Goal: Task Accomplishment & Management: Manage account settings

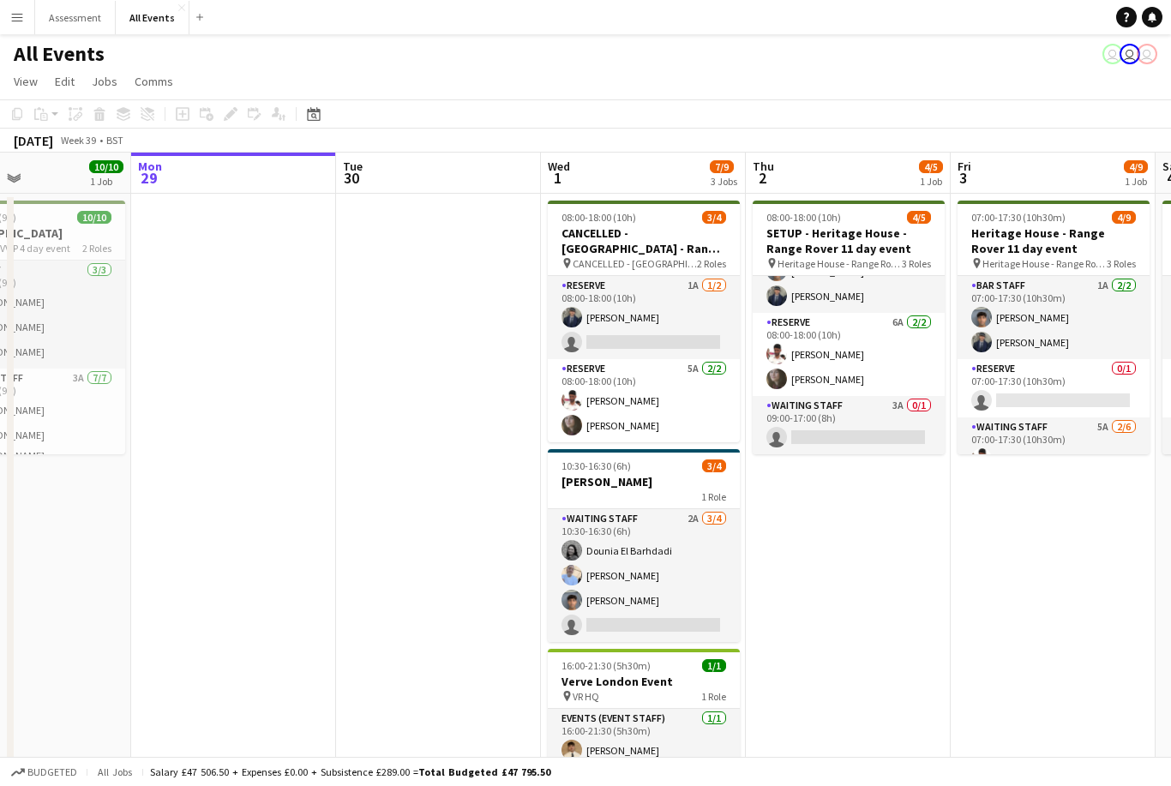
scroll to position [46, 0]
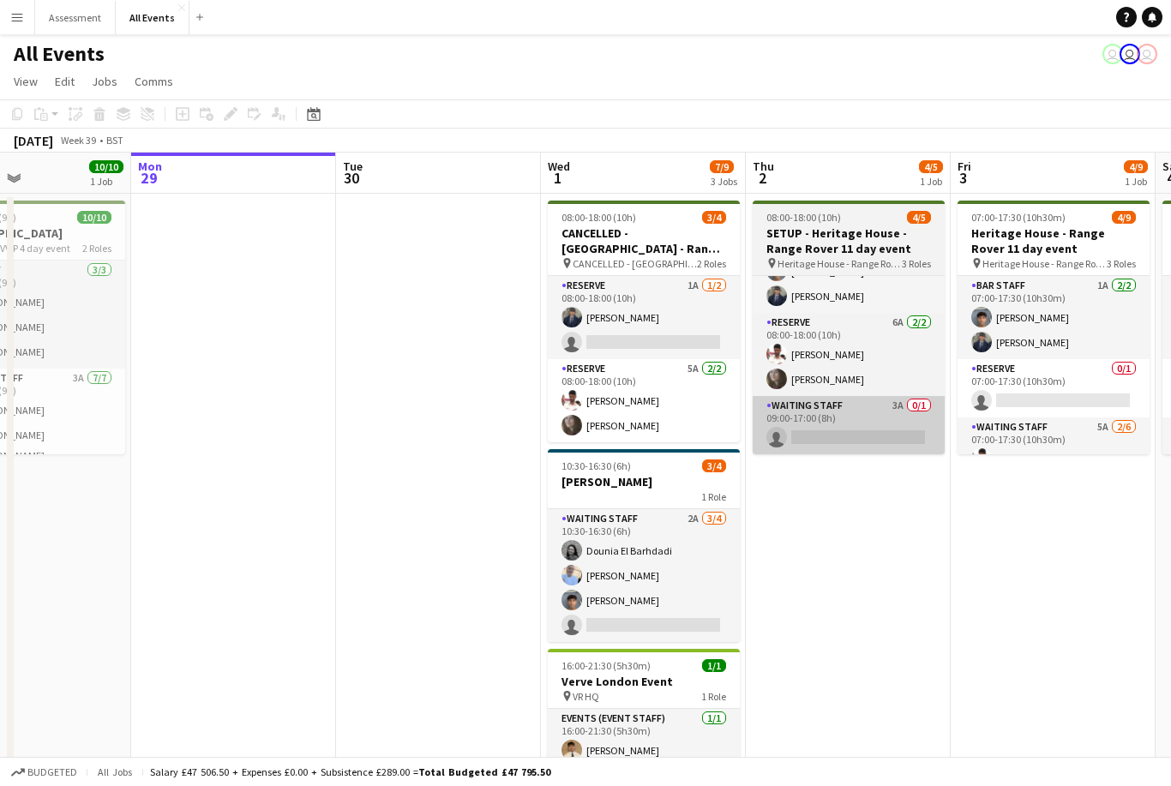
click at [882, 424] on app-card-role "Waiting Staff 3A 0/1 09:00-17:00 (8h) single-neutral-actions" at bounding box center [849, 425] width 192 height 58
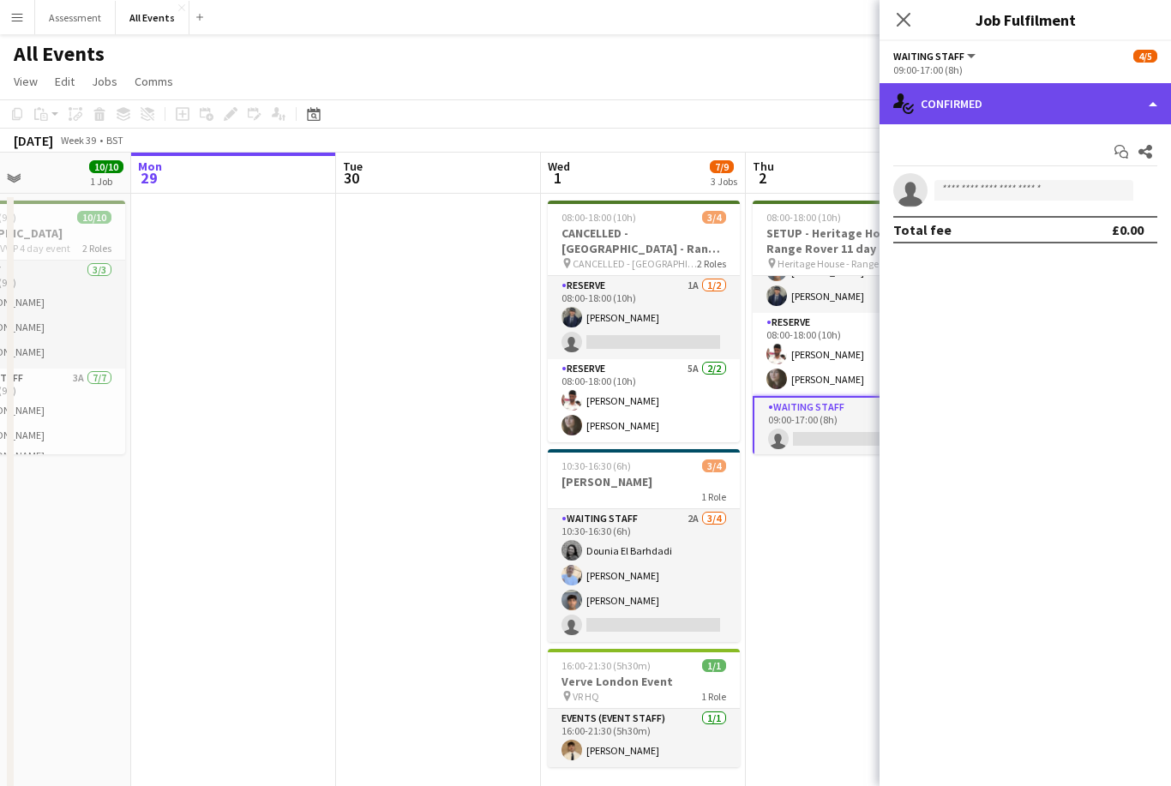
click at [1043, 105] on div "single-neutral-actions-check-2 Confirmed" at bounding box center [1026, 103] width 292 height 41
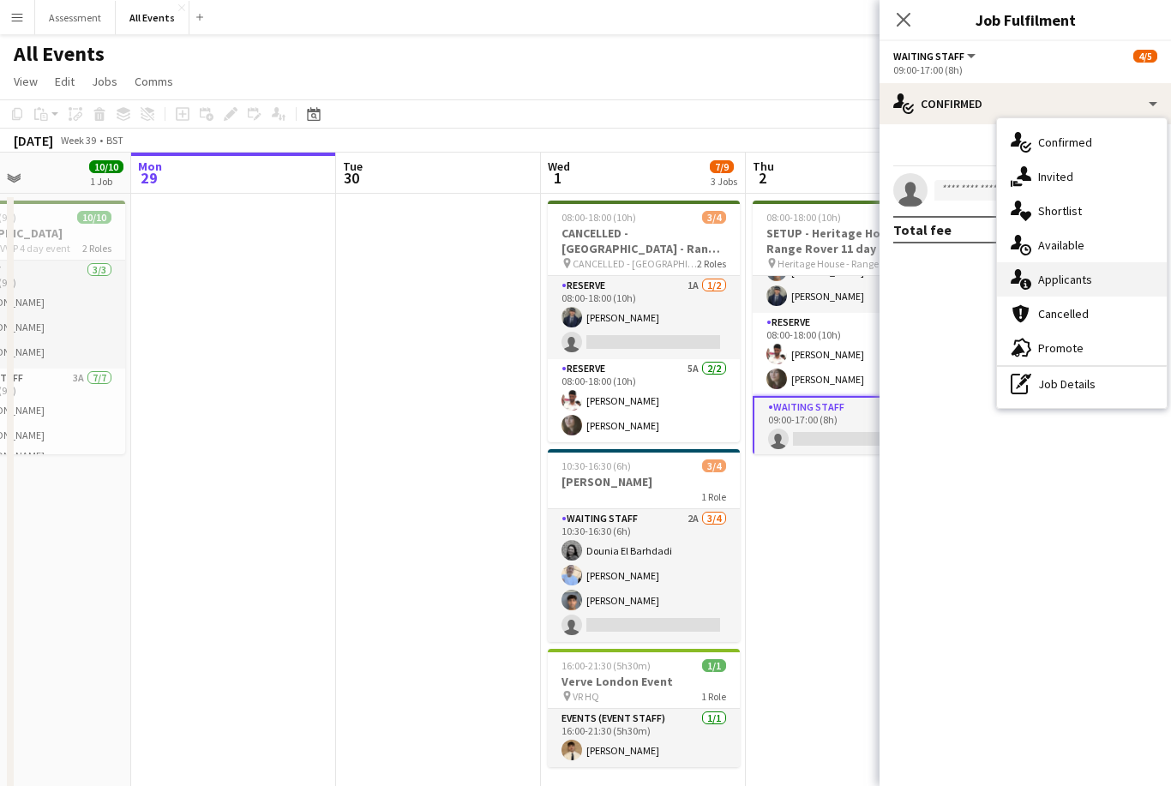
click at [1093, 279] on div "single-neutral-actions-information Applicants" at bounding box center [1082, 279] width 170 height 34
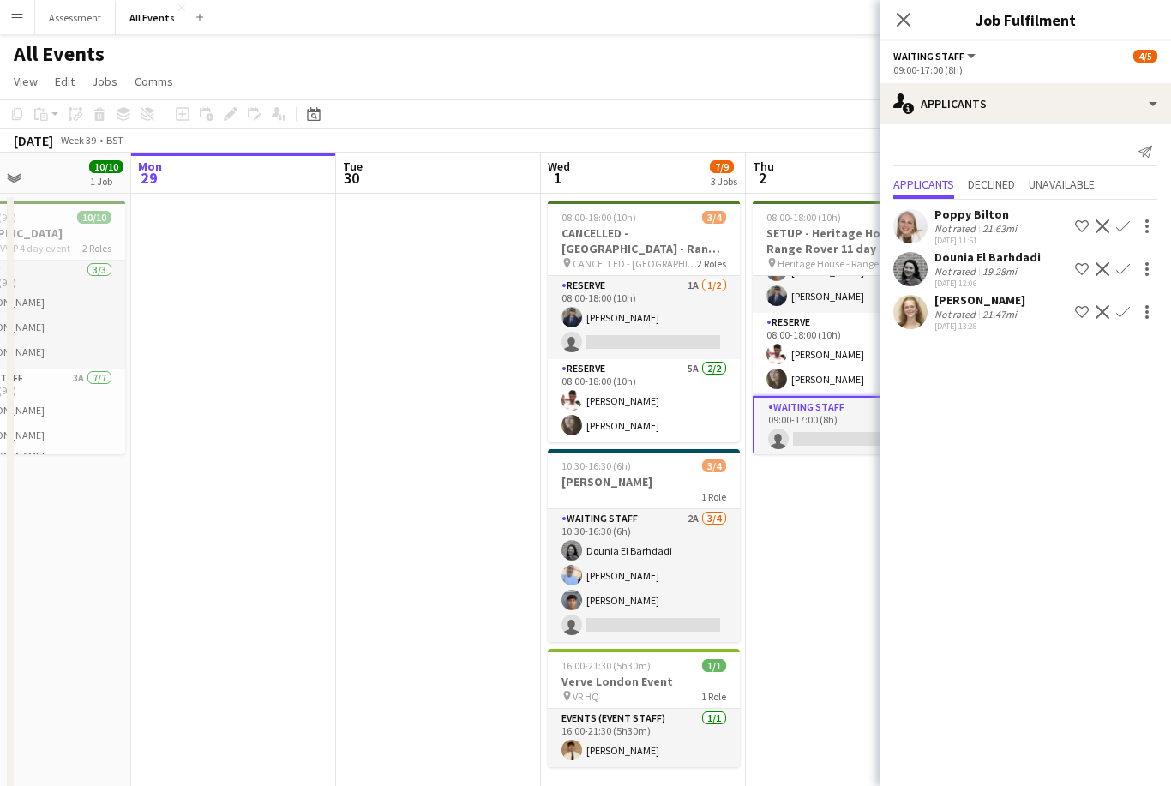
click at [820, 487] on app-date-cell "08:00-18:00 (10h) 4/5 SETUP - Heritage House - Range Rover 11 day event pin Her…" at bounding box center [848, 555] width 205 height 723
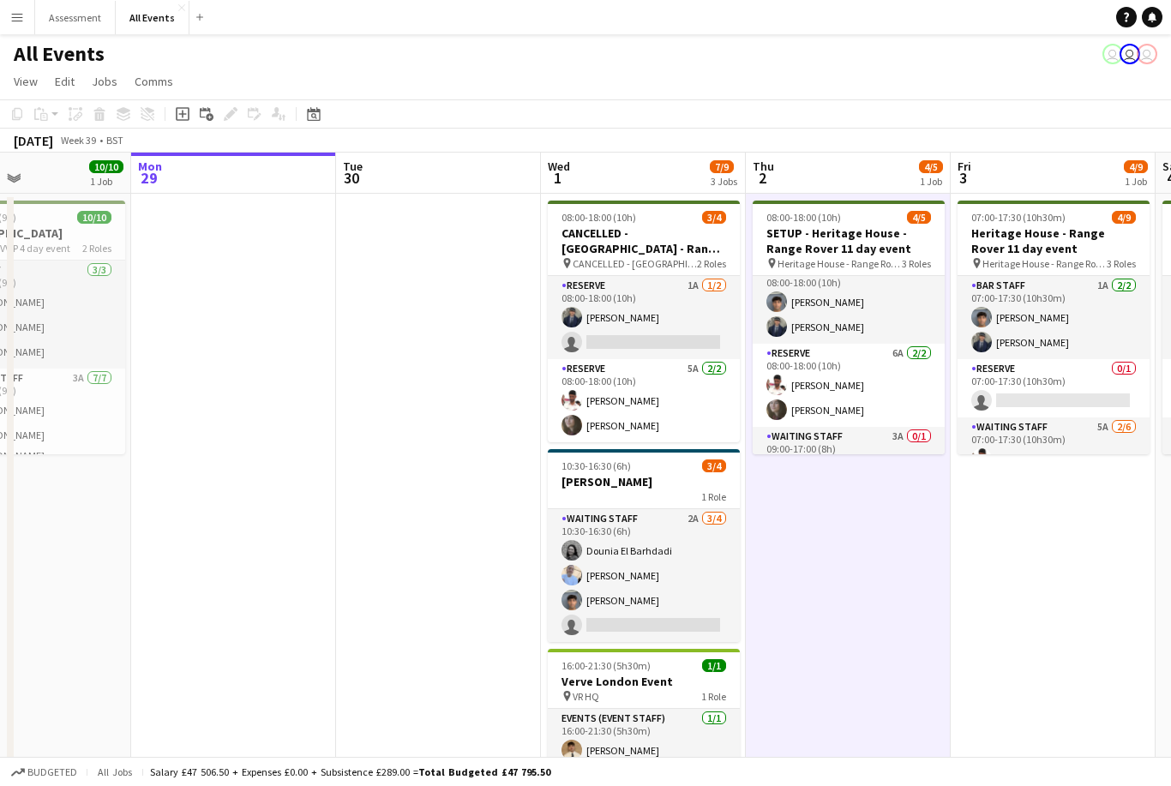
scroll to position [6, 0]
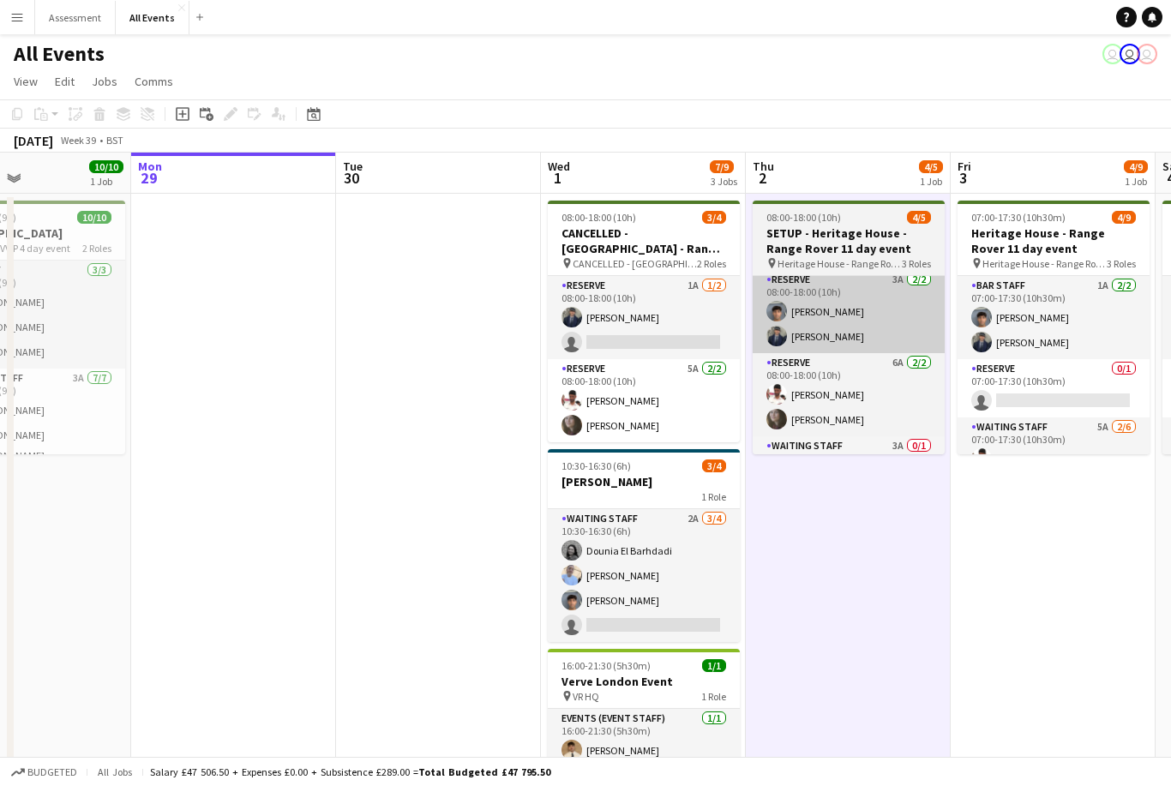
click at [885, 332] on app-card-role "Reserve 3A [DATE] 08:00-18:00 (10h) [PERSON_NAME] [PERSON_NAME]" at bounding box center [849, 311] width 192 height 83
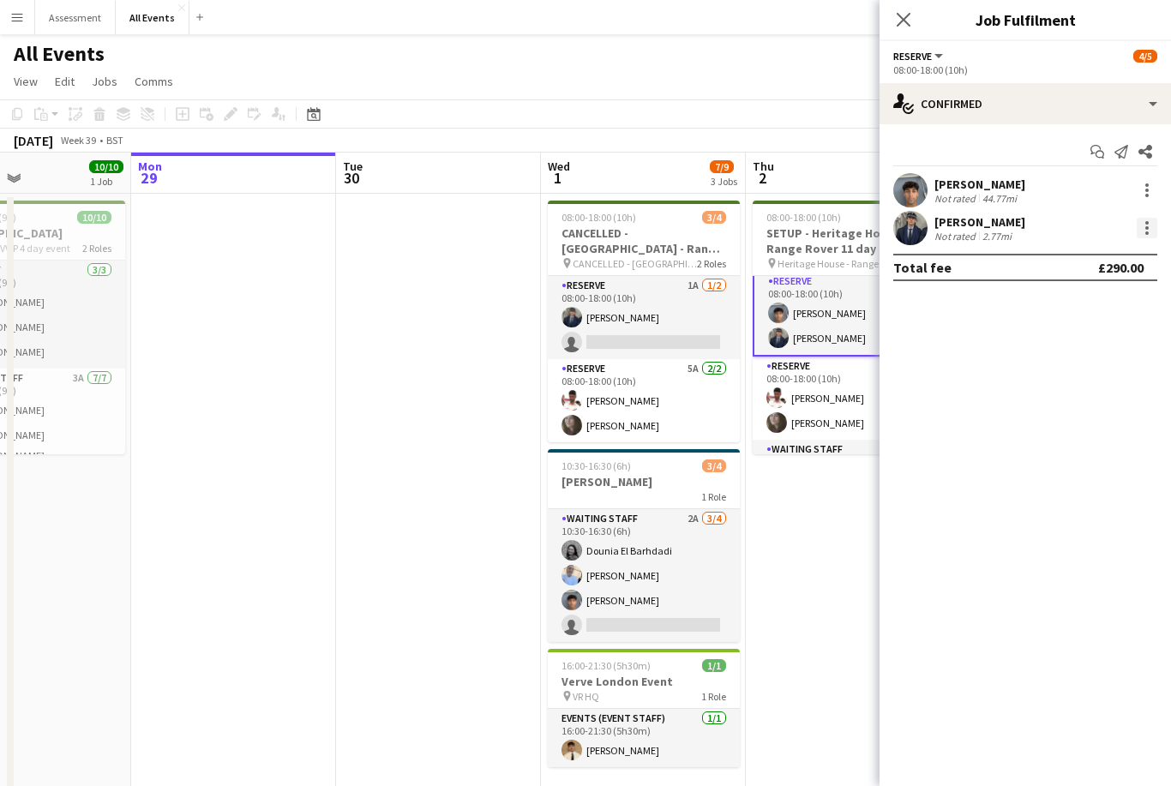
click at [1156, 229] on div at bounding box center [1147, 228] width 21 height 21
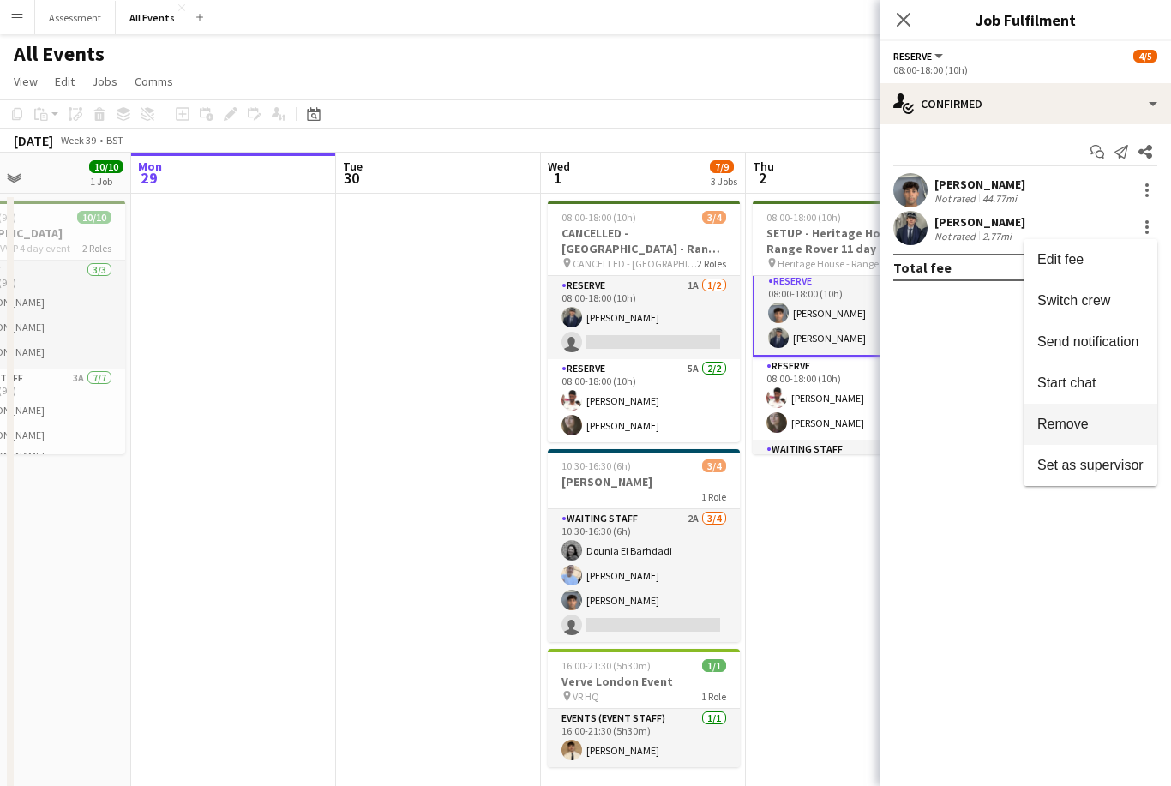
click at [1089, 440] on button "Remove" at bounding box center [1091, 424] width 134 height 41
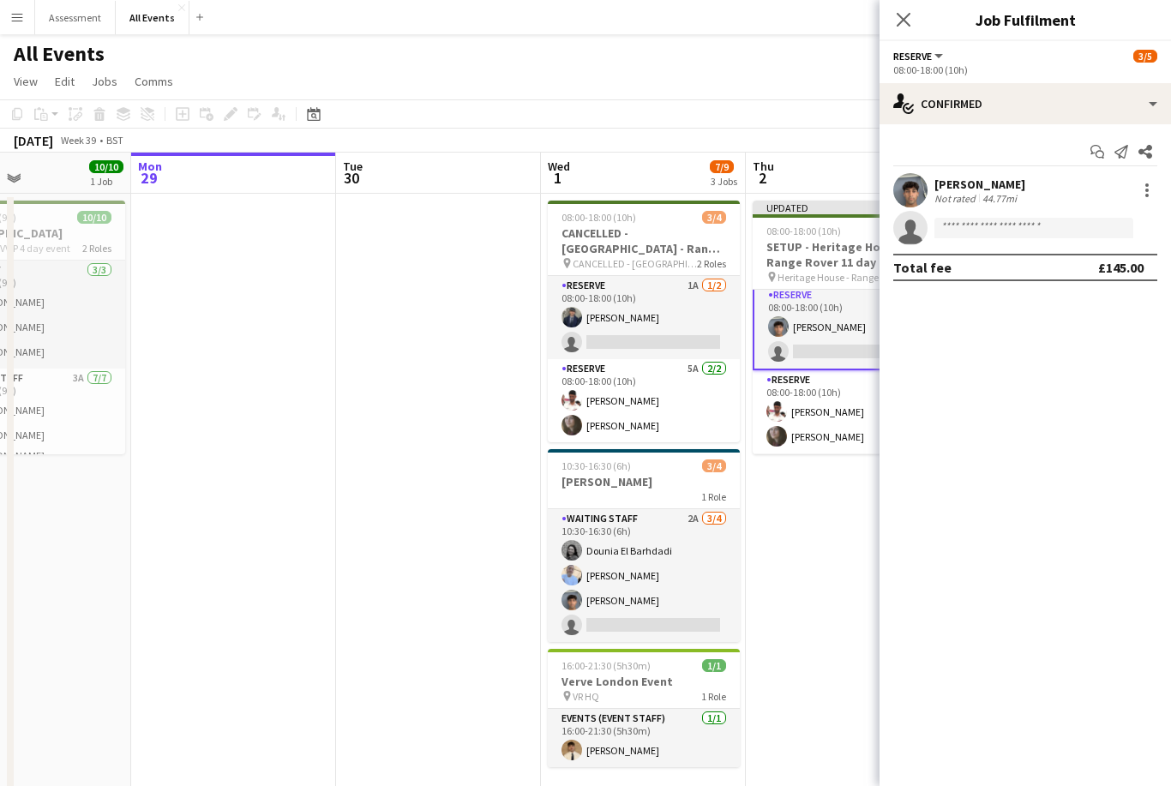
click at [815, 536] on app-date-cell "Updated 08:00-18:00 (10h) 3/5 SETUP - Heritage House - Range Rover 11 day event…" at bounding box center [848, 555] width 205 height 723
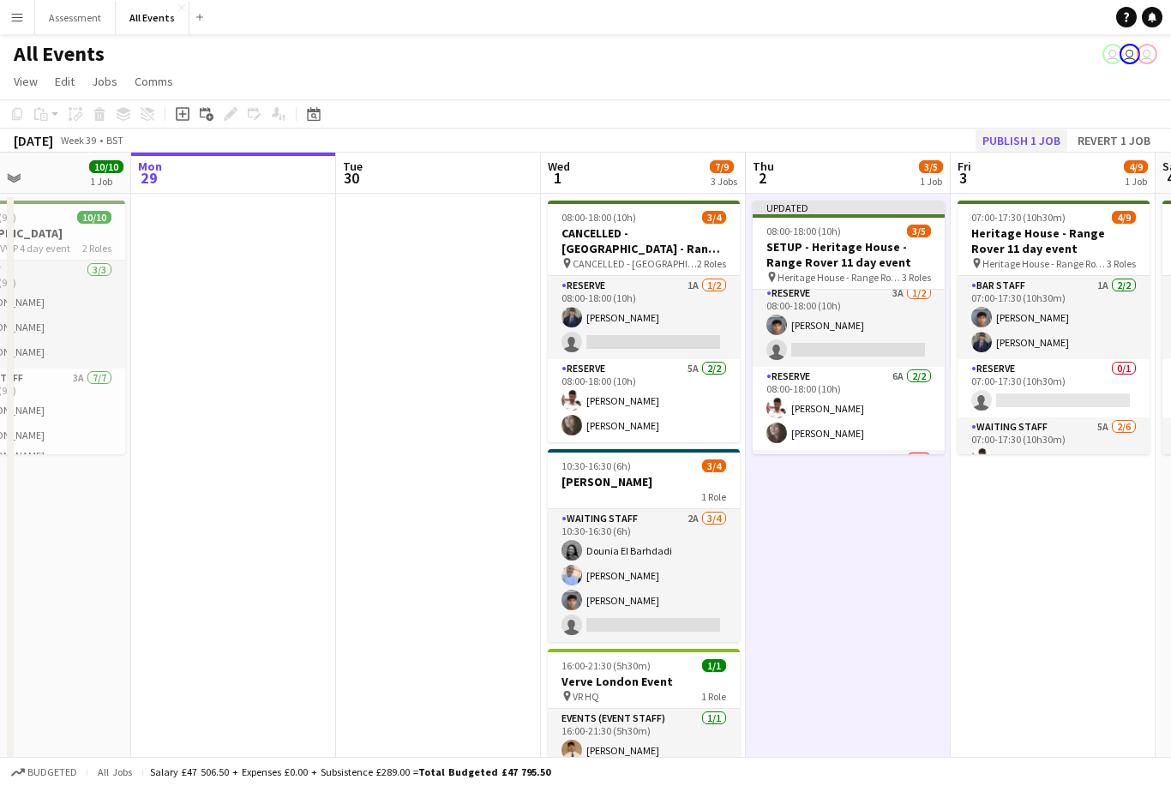
click at [1034, 138] on button "Publish 1 job" at bounding box center [1022, 140] width 92 height 22
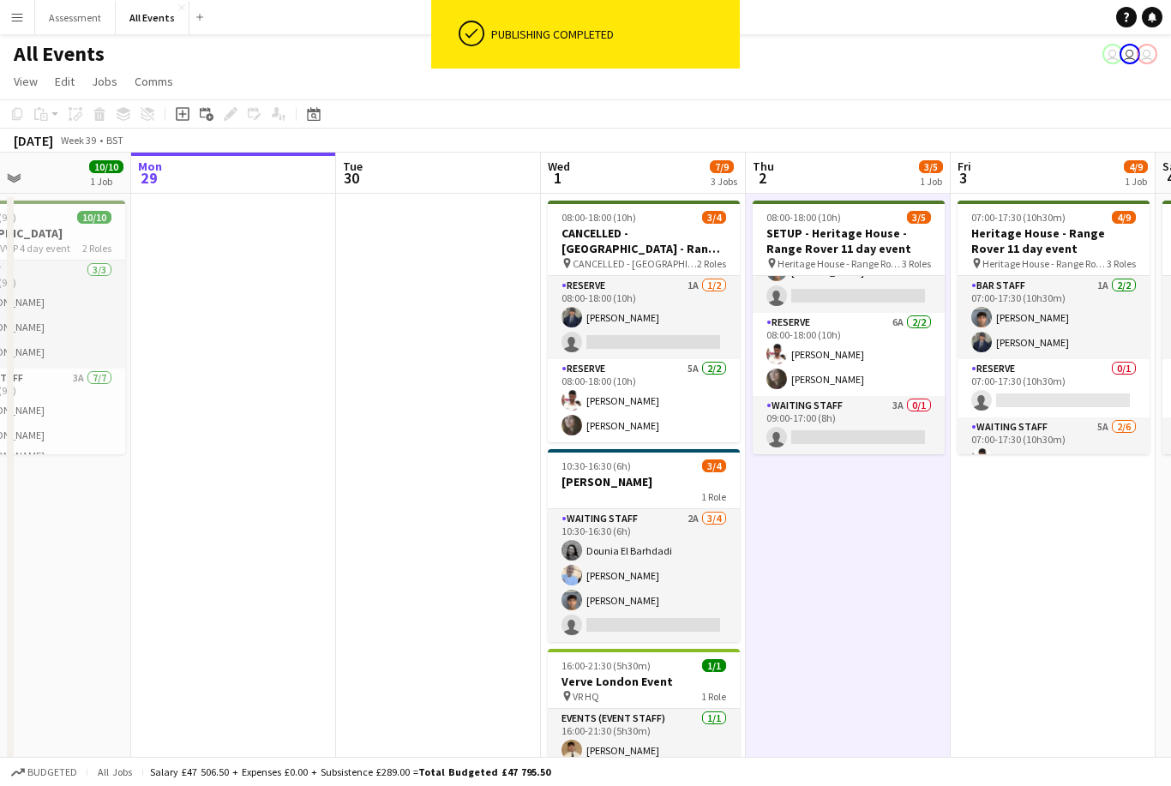
scroll to position [46, 0]
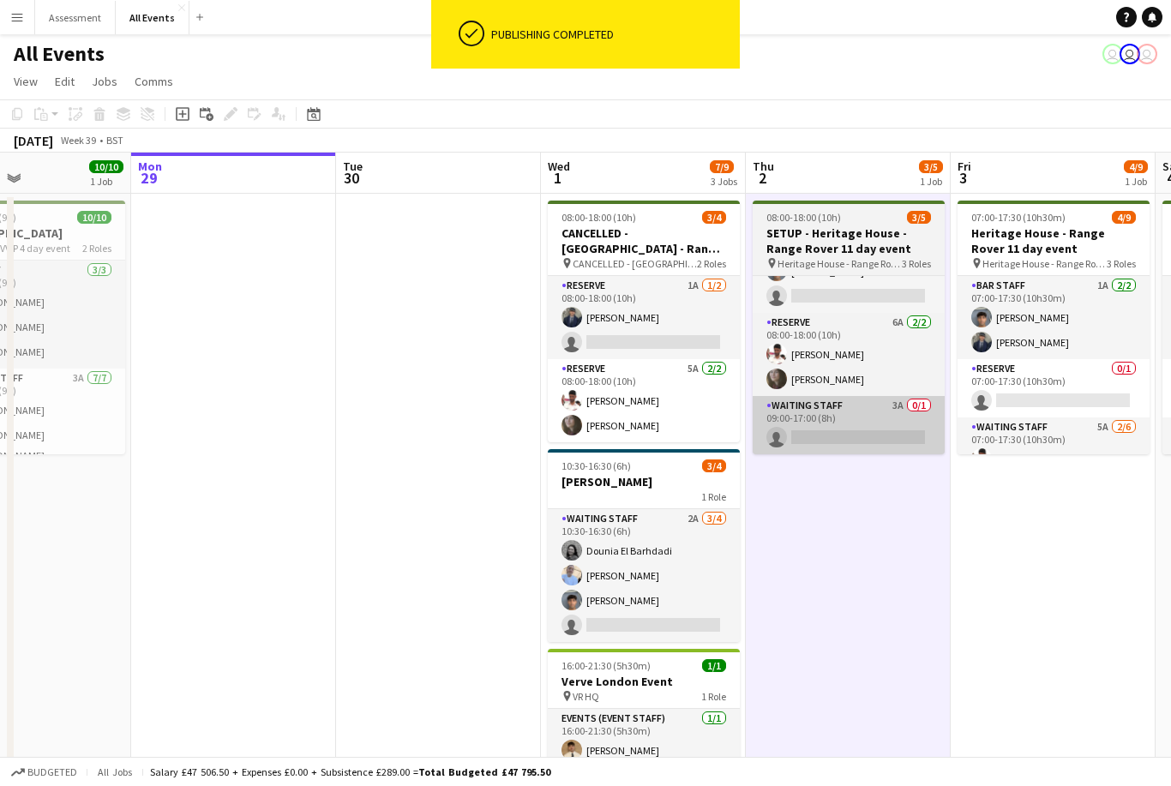
click at [866, 434] on app-card-role "Waiting Staff 3A 0/1 09:00-17:00 (8h) single-neutral-actions" at bounding box center [849, 425] width 192 height 58
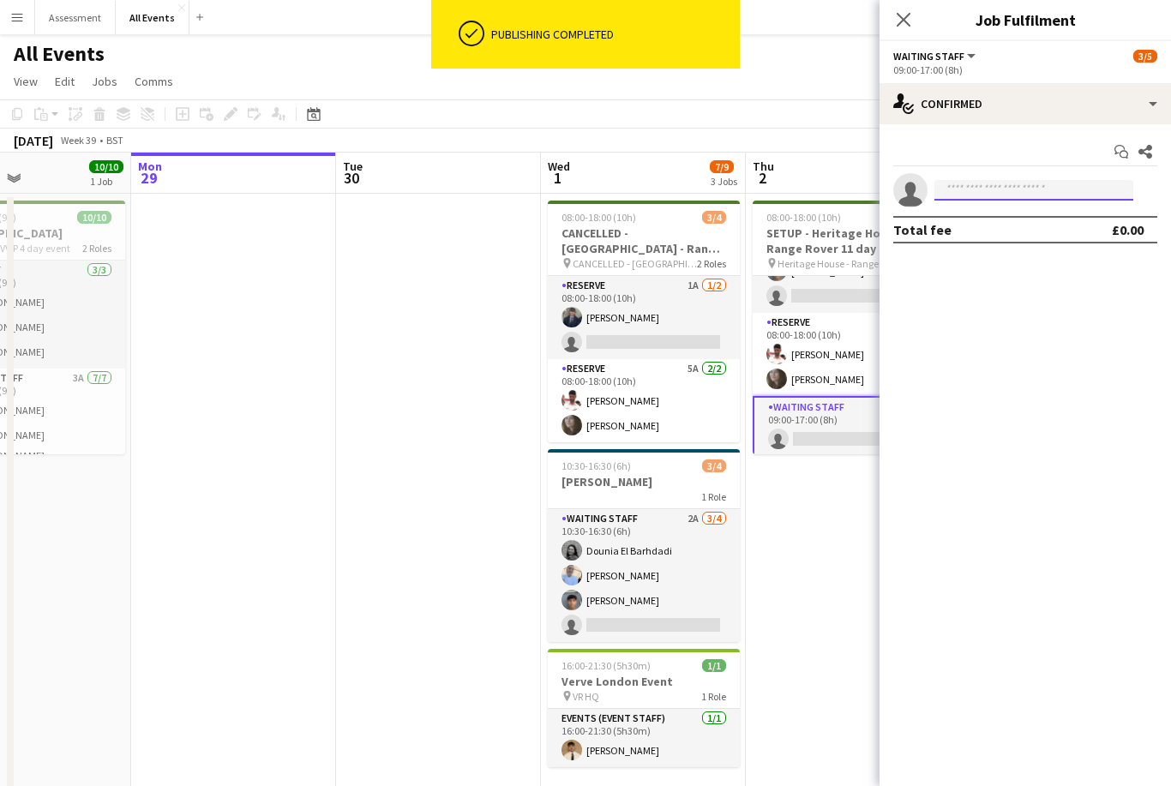
click at [1014, 196] on input at bounding box center [1034, 190] width 199 height 21
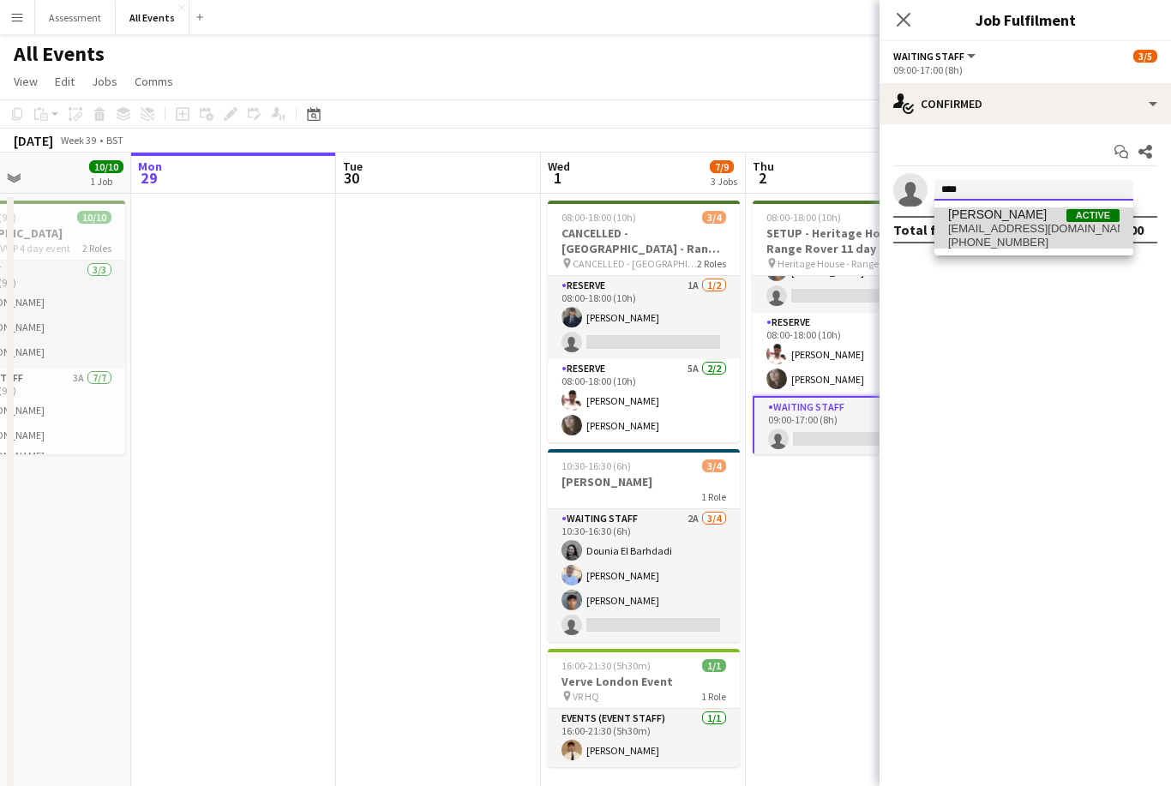
type input "****"
click at [1028, 232] on span "[EMAIL_ADDRESS][DOMAIN_NAME]" at bounding box center [1033, 229] width 171 height 14
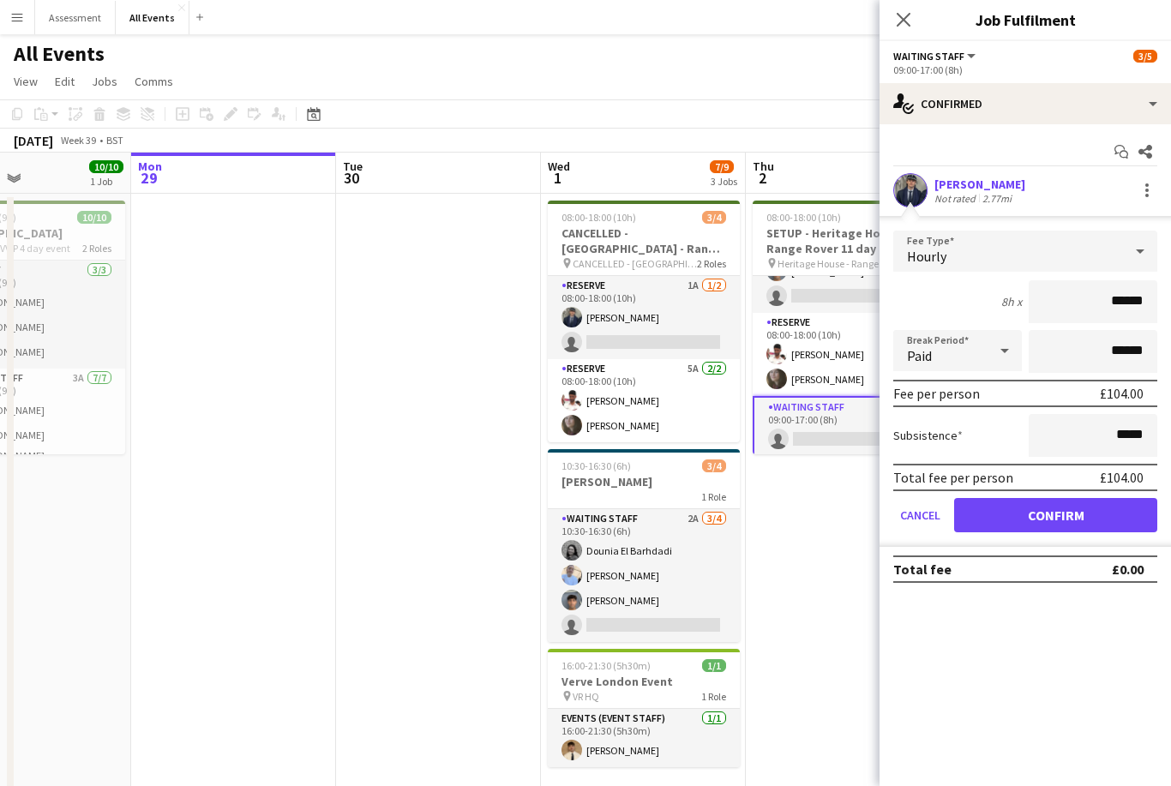
click at [1094, 522] on button "Confirm" at bounding box center [1055, 515] width 203 height 34
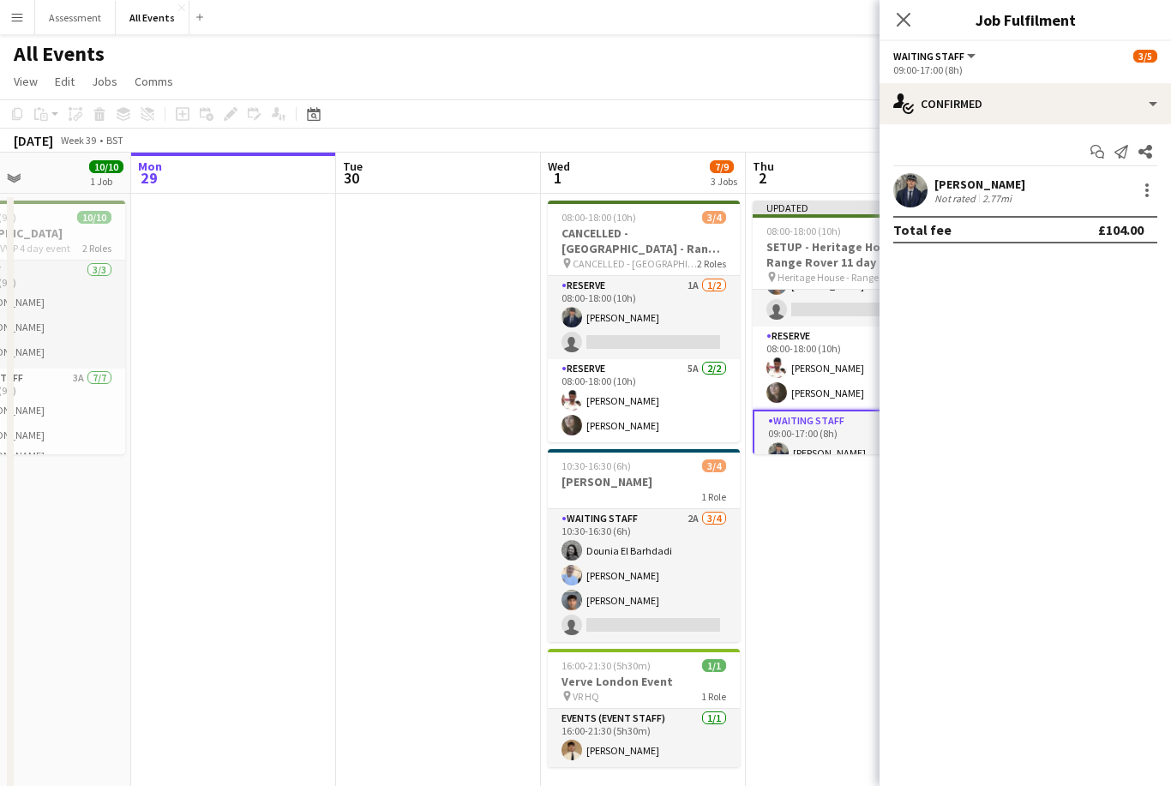
click at [823, 523] on app-date-cell "Updated 08:00-18:00 (10h) 4/5 SETUP - Heritage House - Range Rover 11 day event…" at bounding box center [848, 555] width 205 height 723
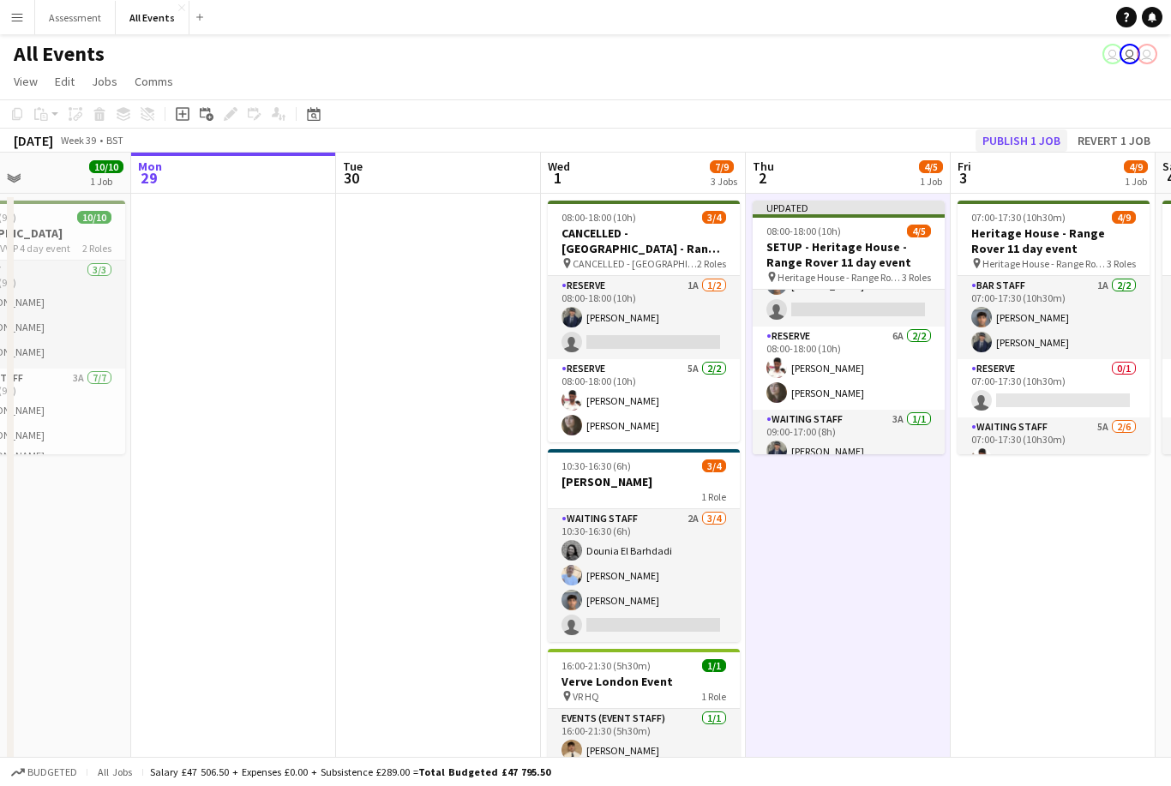
click at [1031, 140] on button "Publish 1 job" at bounding box center [1022, 140] width 92 height 22
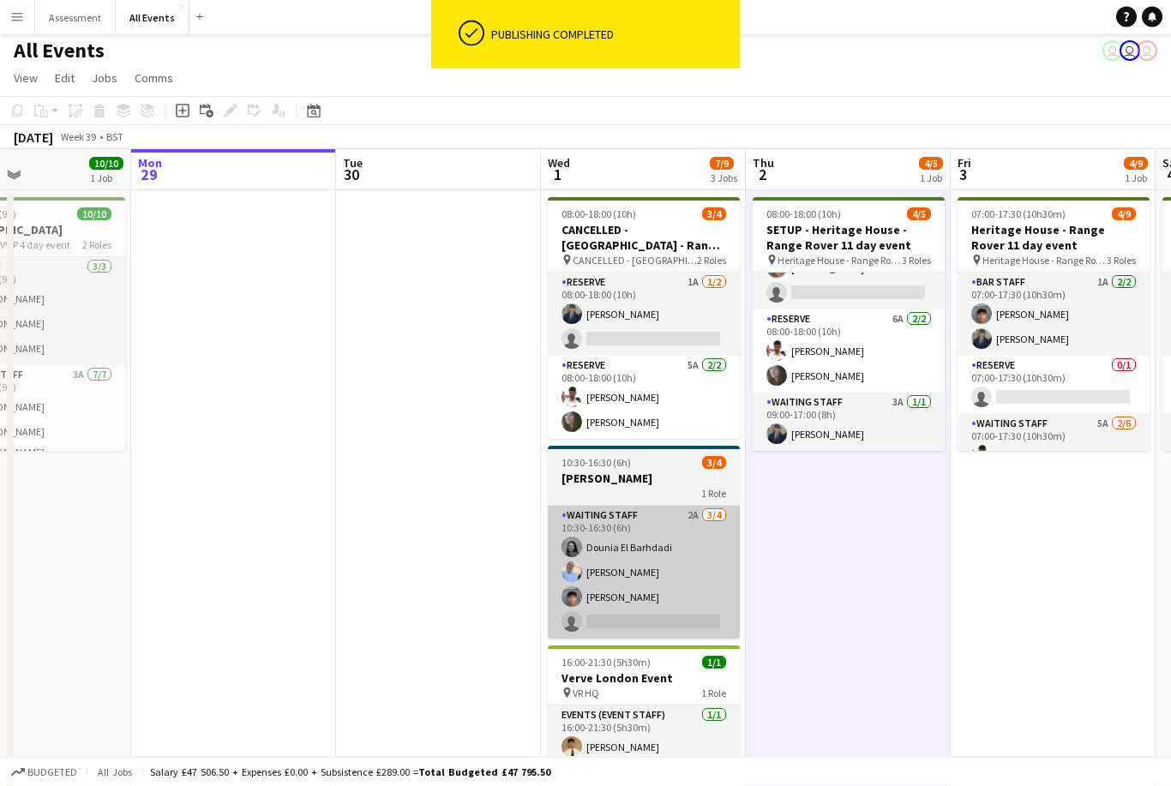
click at [697, 601] on app-card-role "Waiting Staff 2A [DATE] 10:30-16:30 (6h) Dounia El Barhdadi [PERSON_NAME] Arya …" at bounding box center [644, 573] width 192 height 133
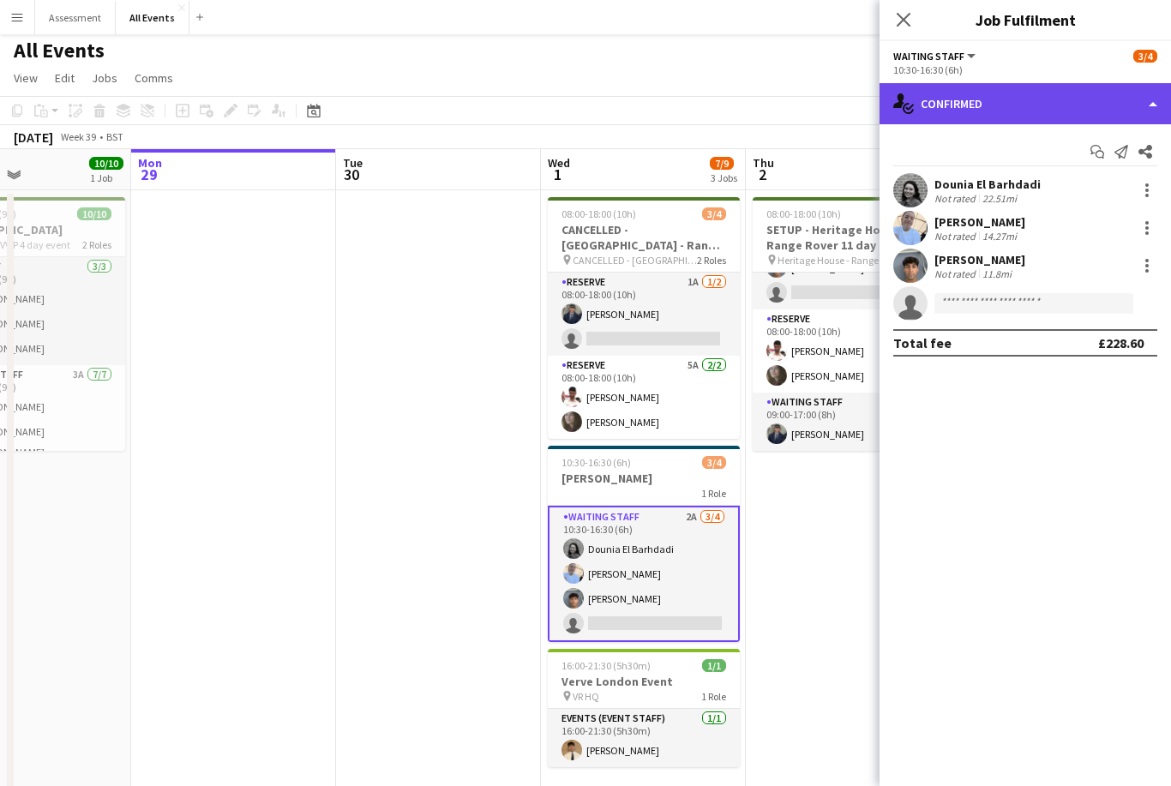
click at [1051, 114] on div "single-neutral-actions-check-2 Confirmed" at bounding box center [1026, 103] width 292 height 41
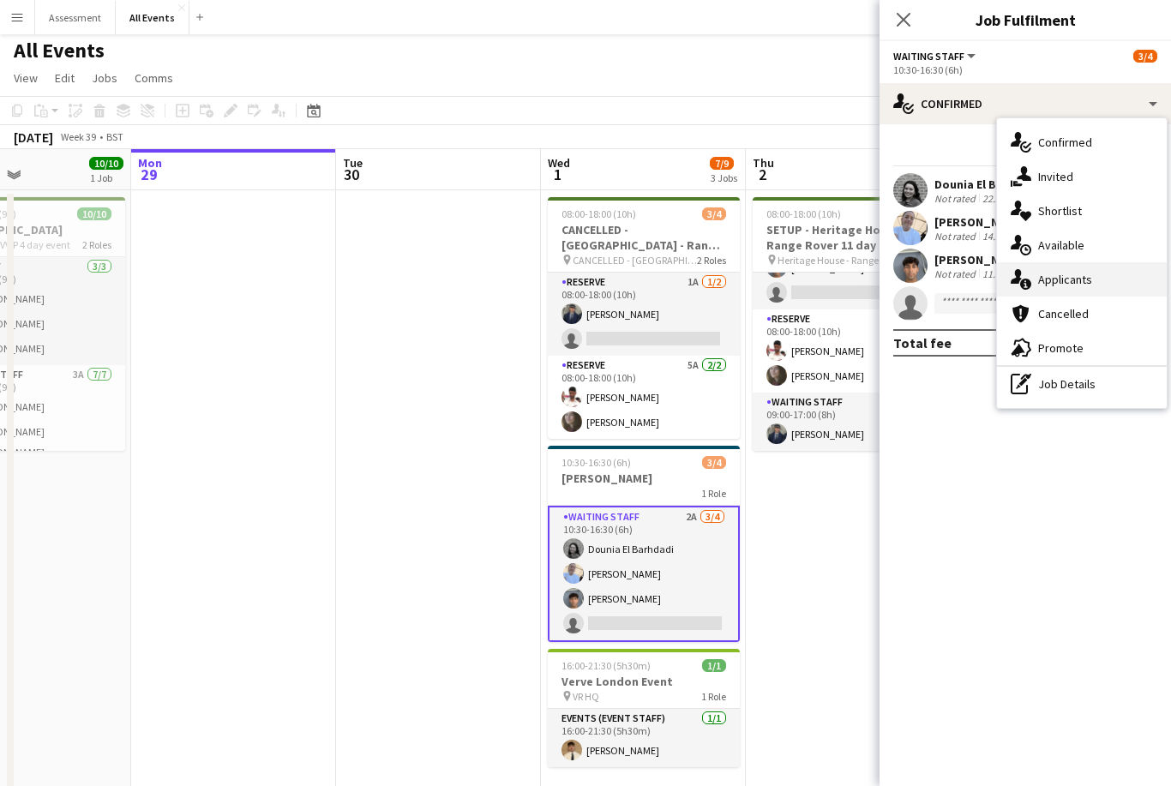
click at [1092, 281] on div "single-neutral-actions-information Applicants" at bounding box center [1082, 279] width 170 height 34
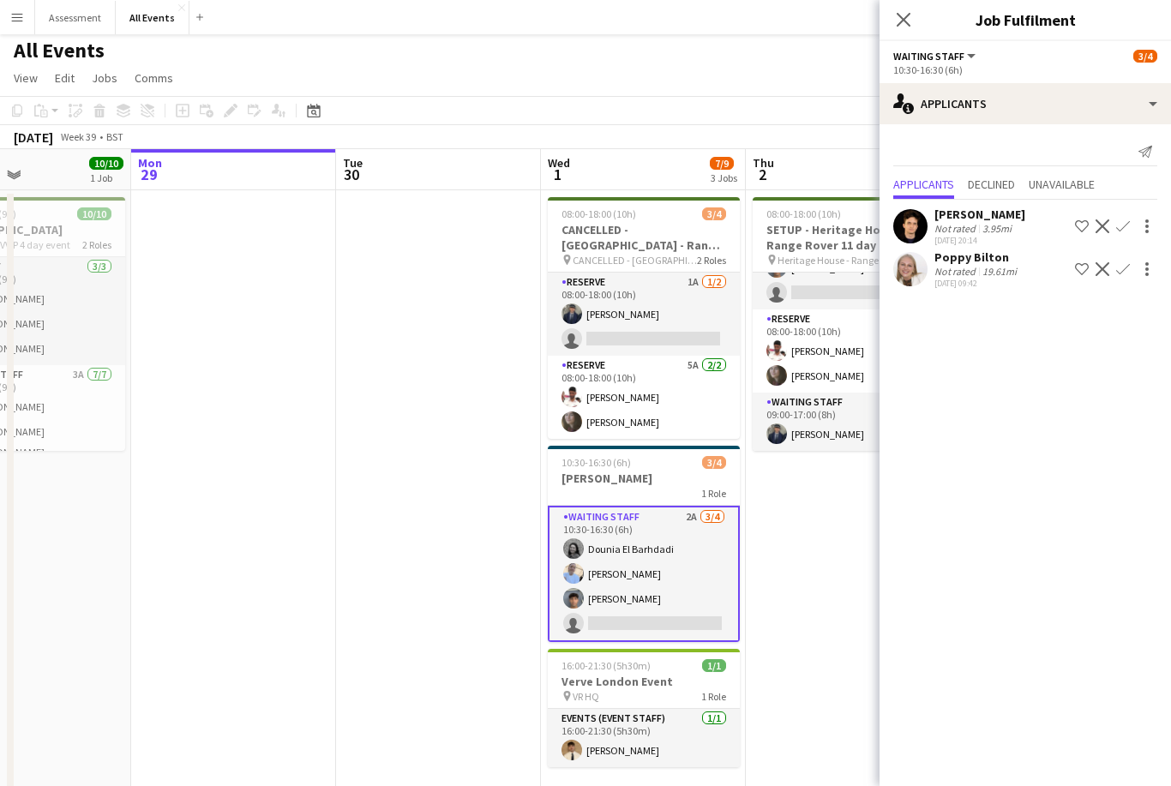
click at [819, 533] on app-date-cell "08:00-18:00 (10h) 4/5 SETUP - Heritage House - Range Rover 11 day event pin Her…" at bounding box center [848, 551] width 205 height 723
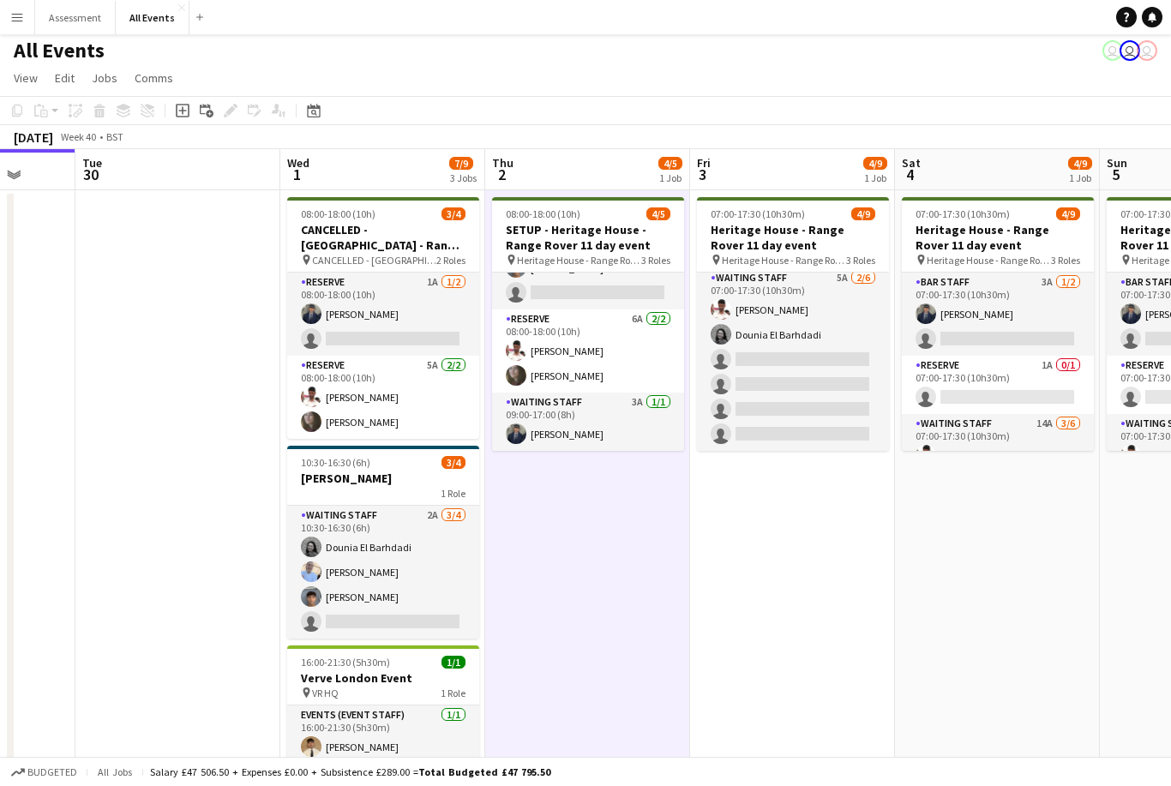
scroll to position [146, 0]
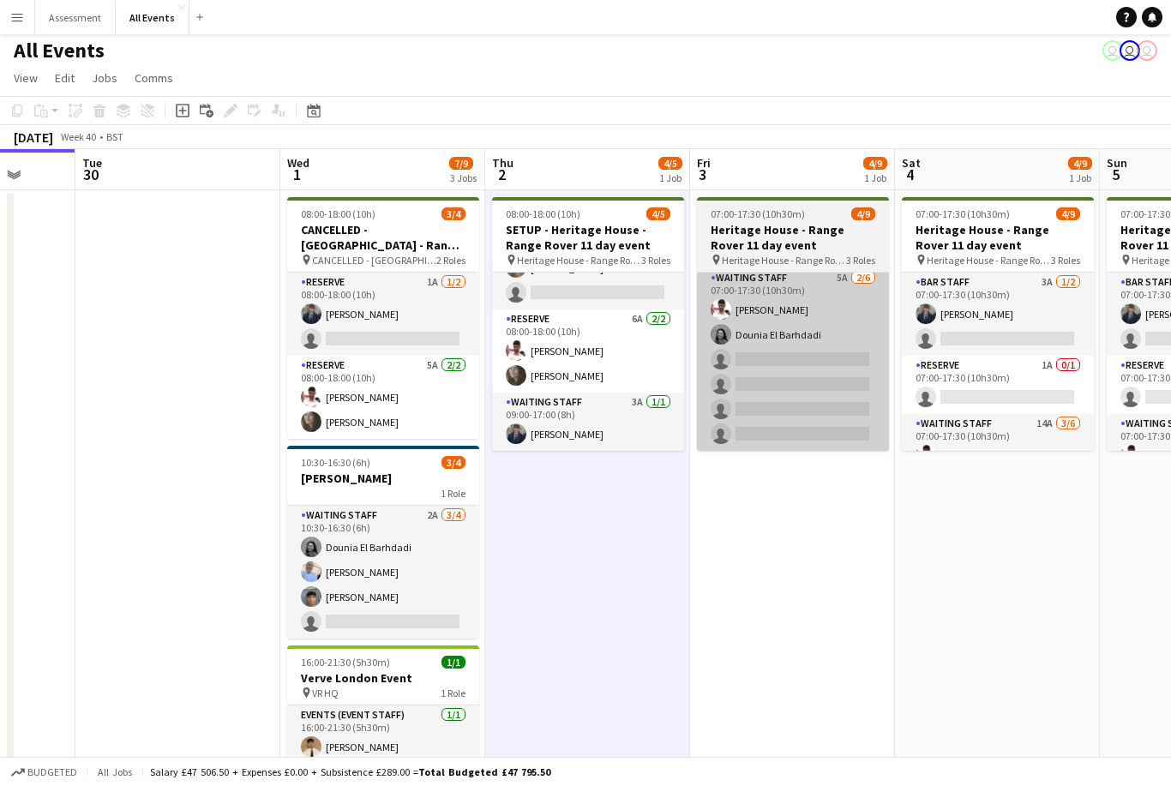
click at [853, 400] on app-card-role "Waiting Staff 5A [DATE] 07:00-17:30 (10h30m) [PERSON_NAME] Dounia El Barhdadi s…" at bounding box center [793, 359] width 192 height 183
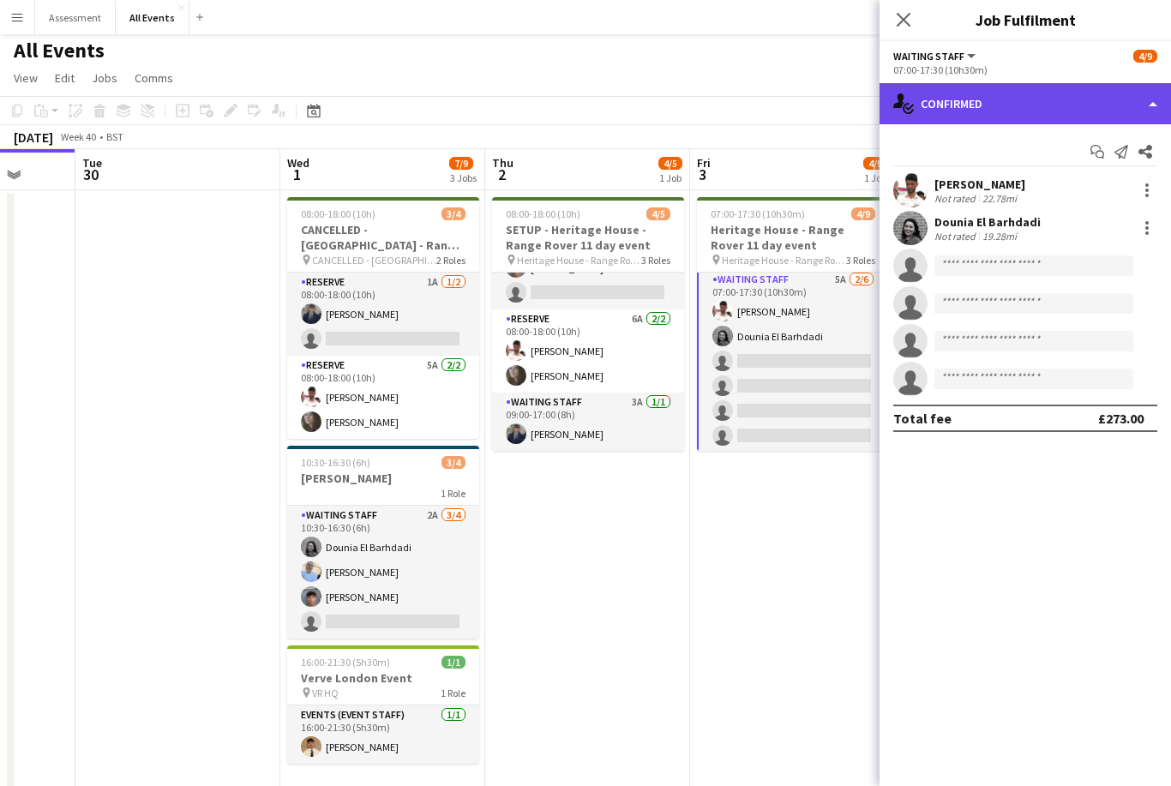
click at [1040, 102] on div "single-neutral-actions-check-2 Confirmed" at bounding box center [1026, 103] width 292 height 41
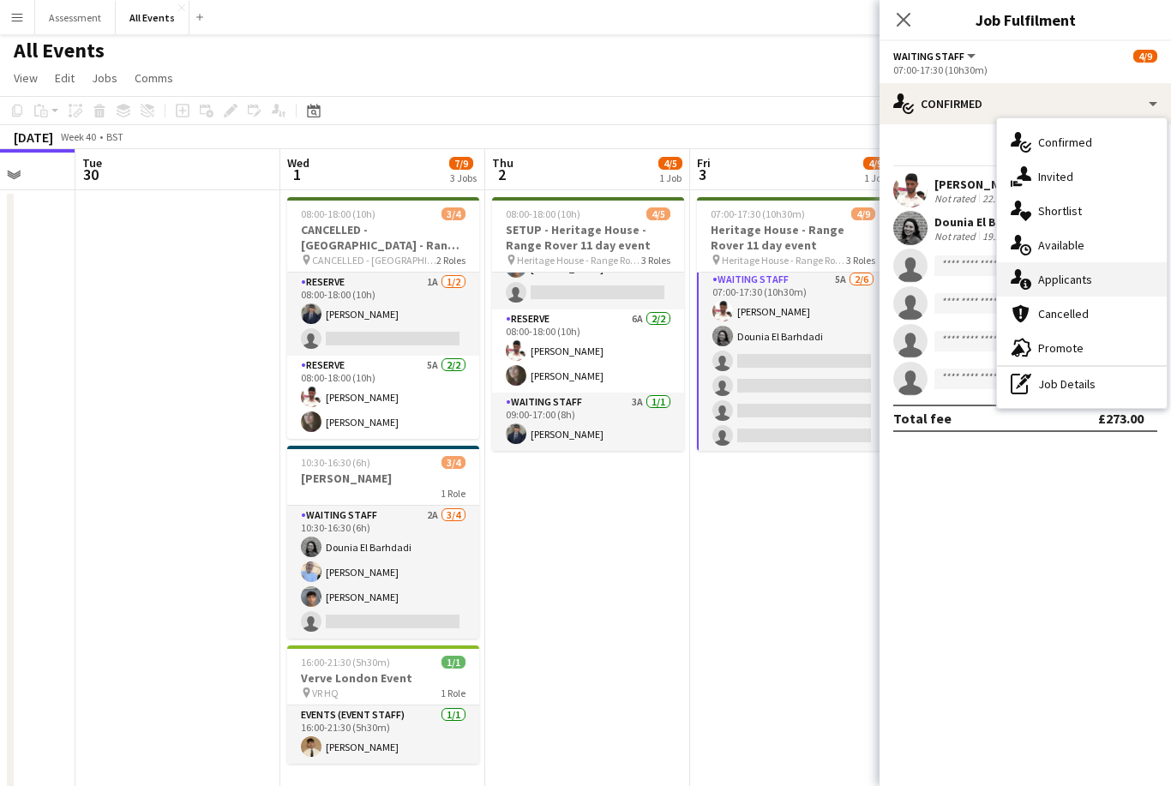
click at [1100, 286] on div "single-neutral-actions-information Applicants" at bounding box center [1082, 279] width 170 height 34
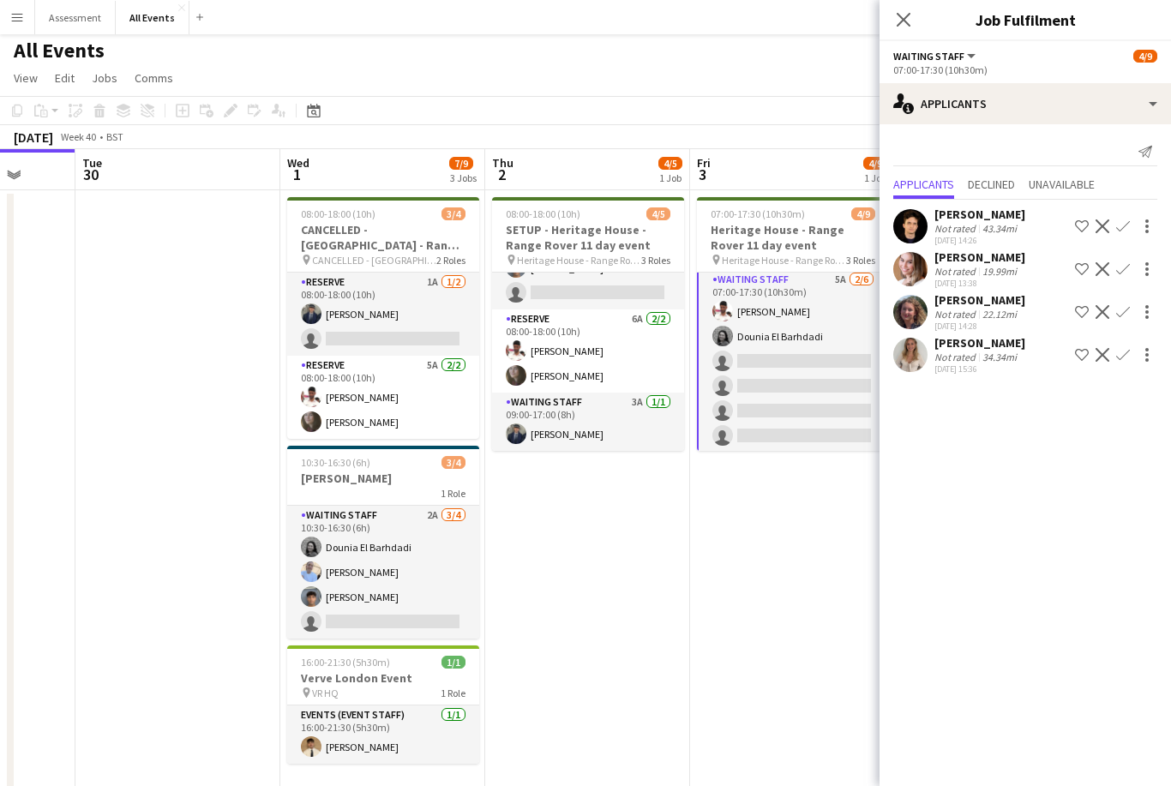
click at [985, 313] on div "22.12mi" at bounding box center [999, 314] width 41 height 13
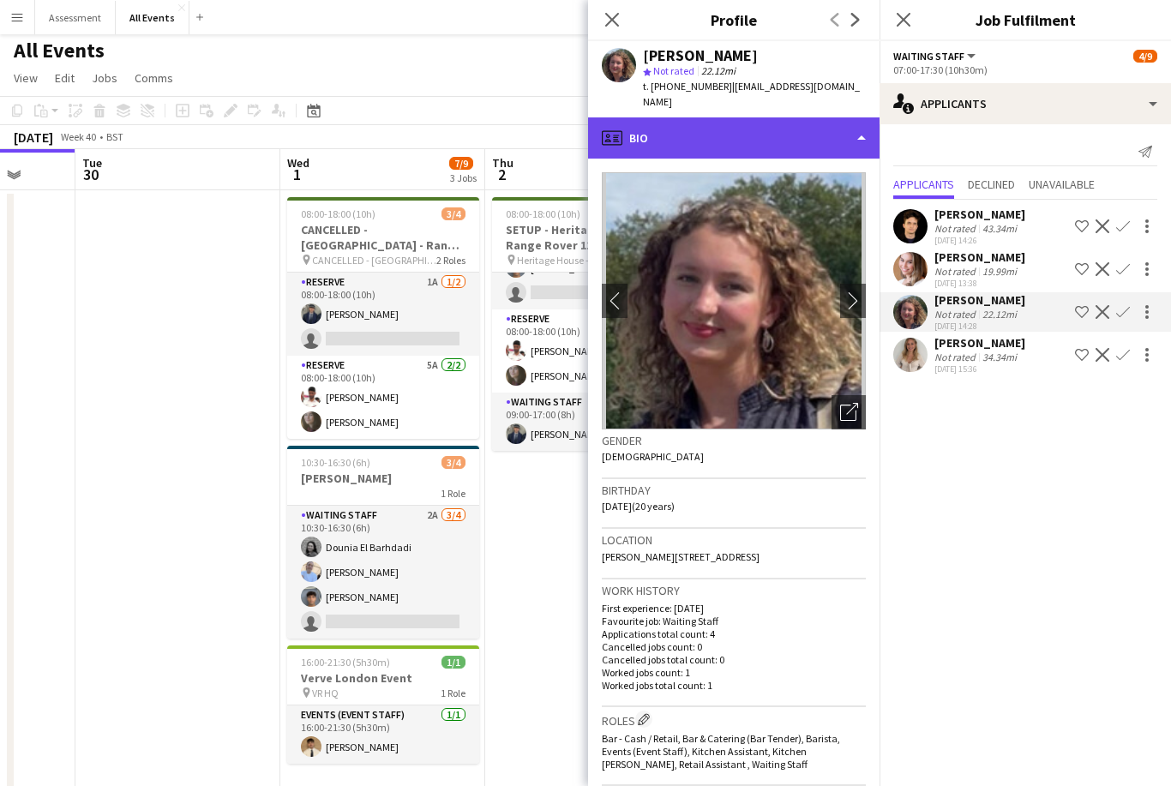
click at [796, 117] on div "profile Bio" at bounding box center [734, 137] width 292 height 41
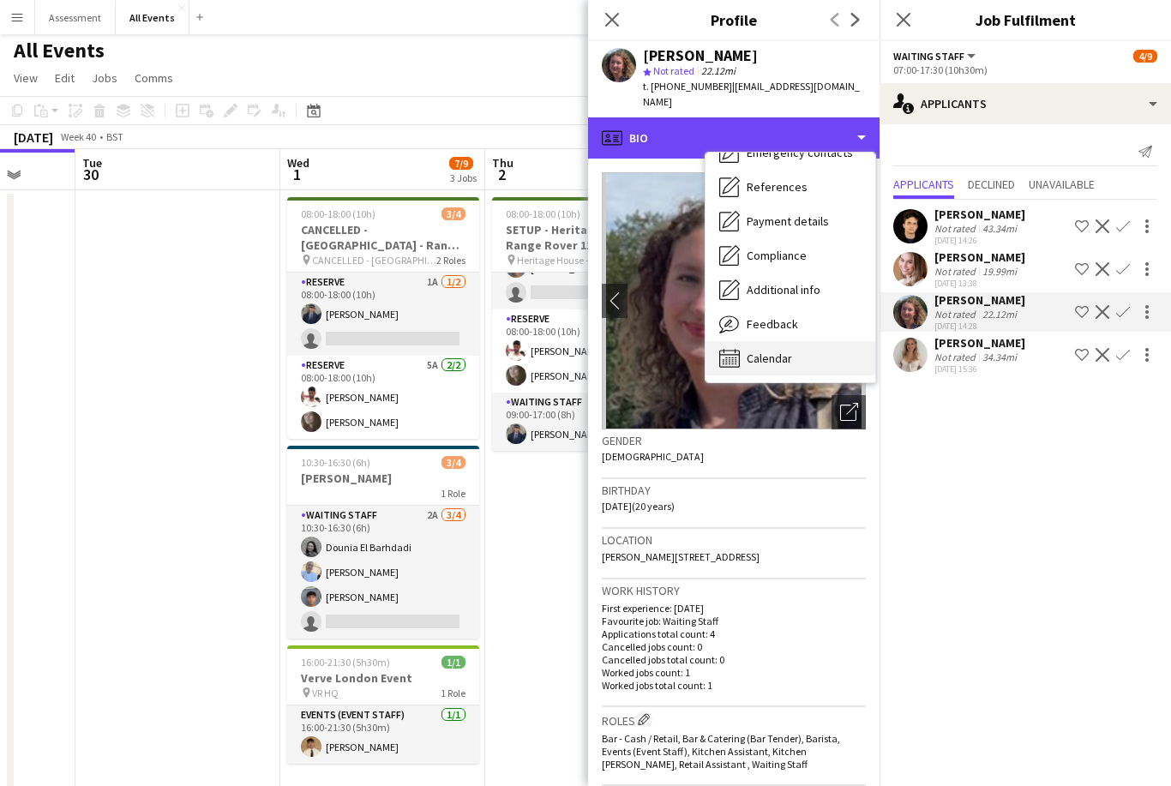
scroll to position [161, 0]
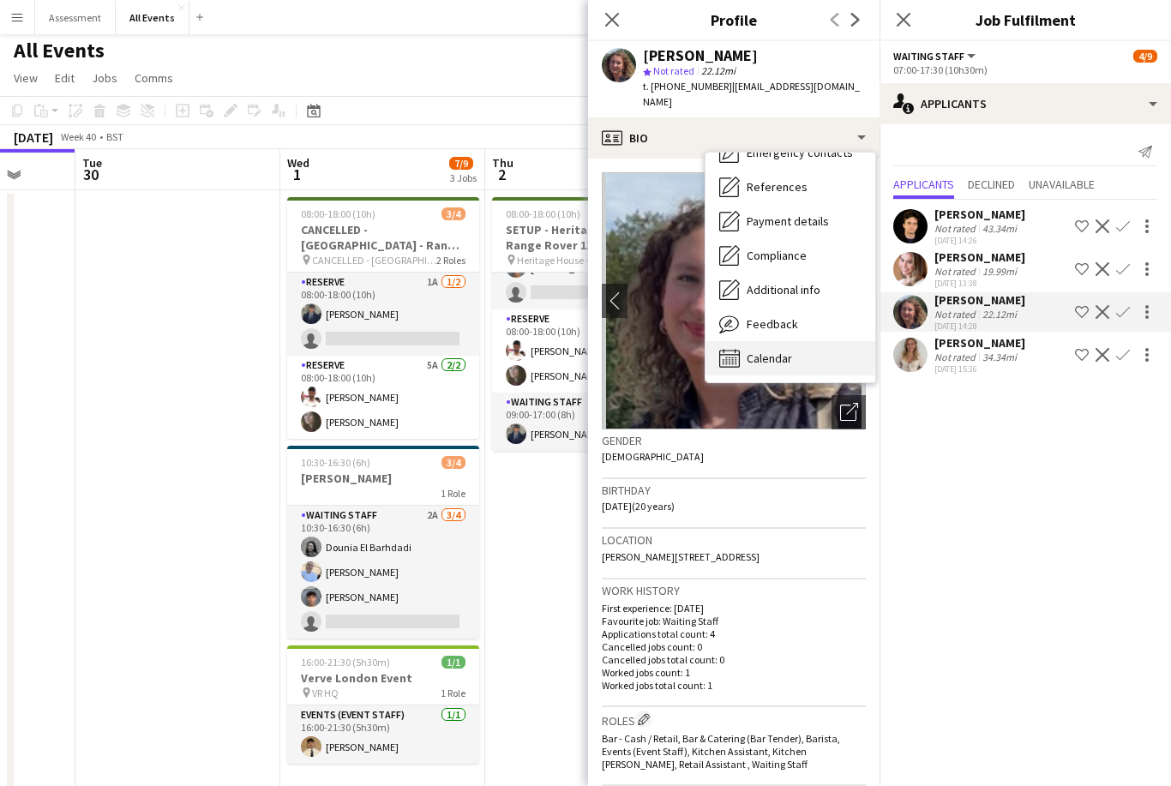
click at [809, 343] on div "Calendar Calendar" at bounding box center [791, 358] width 170 height 34
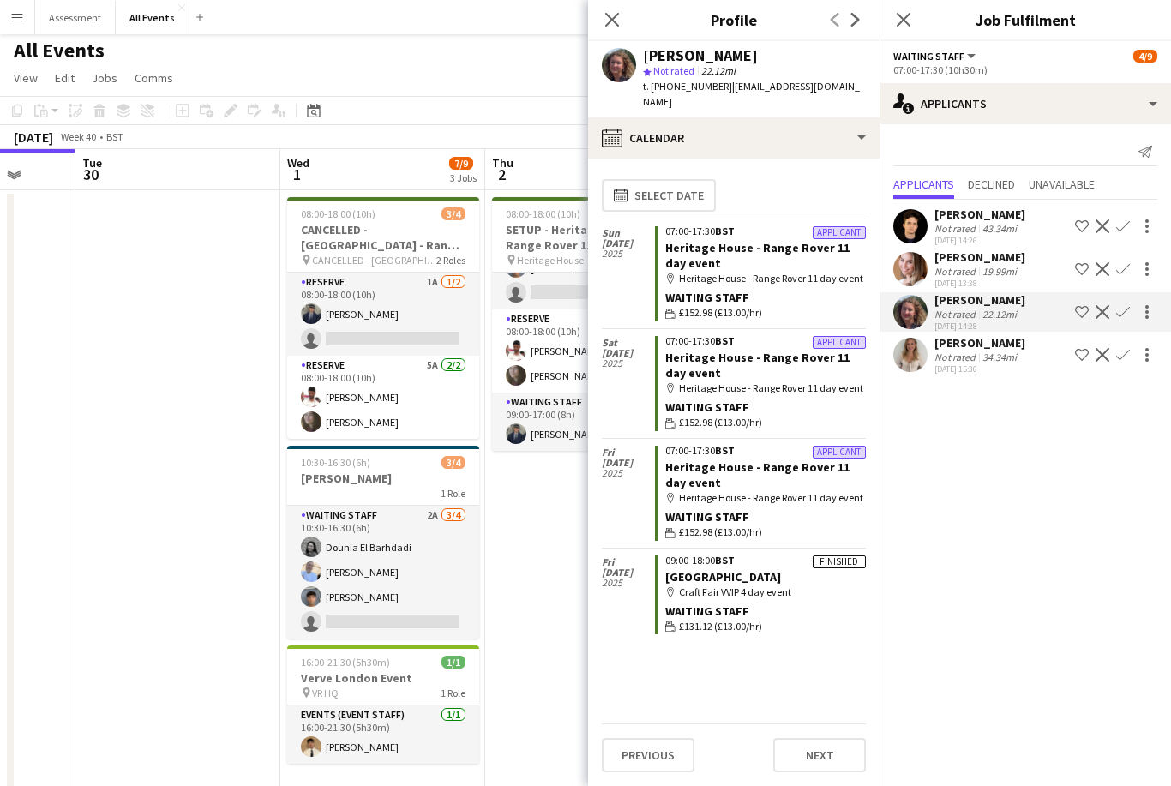
click at [568, 654] on app-date-cell "08:00-18:00 (10h) 4/5 SETUP - Heritage House - Range Rover 11 day event pin Her…" at bounding box center [587, 551] width 205 height 723
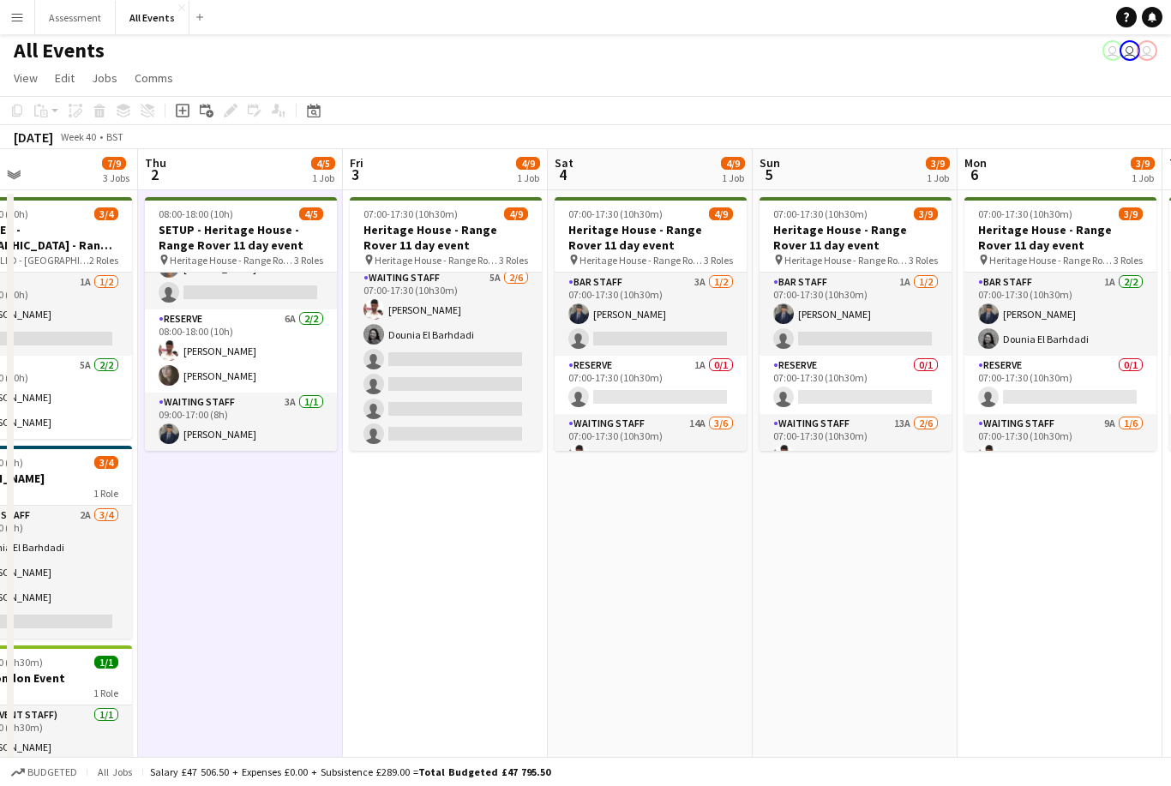
scroll to position [0, 540]
